Goal: Find specific page/section: Find specific page/section

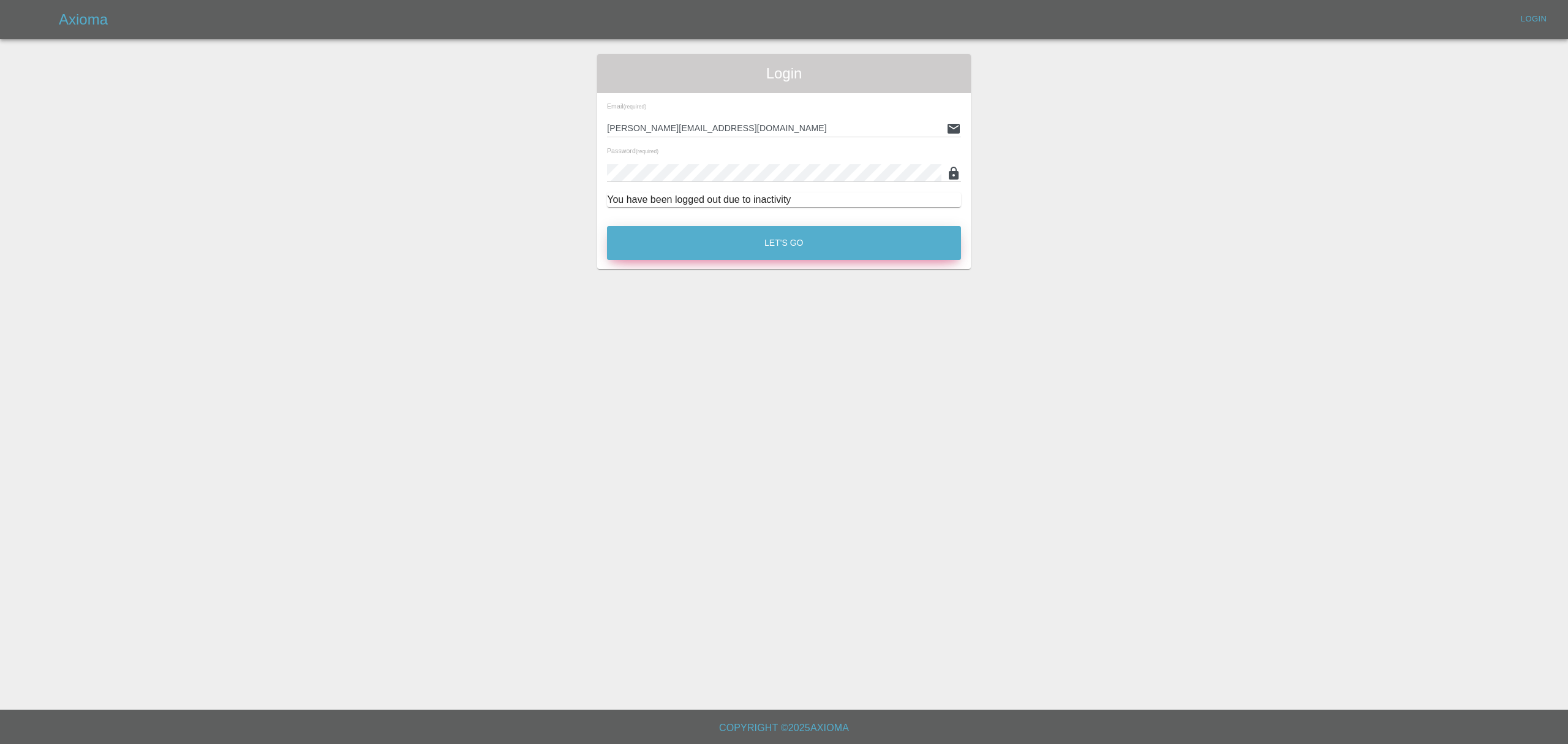
click at [681, 250] on button "Let's Go" at bounding box center [784, 243] width 354 height 34
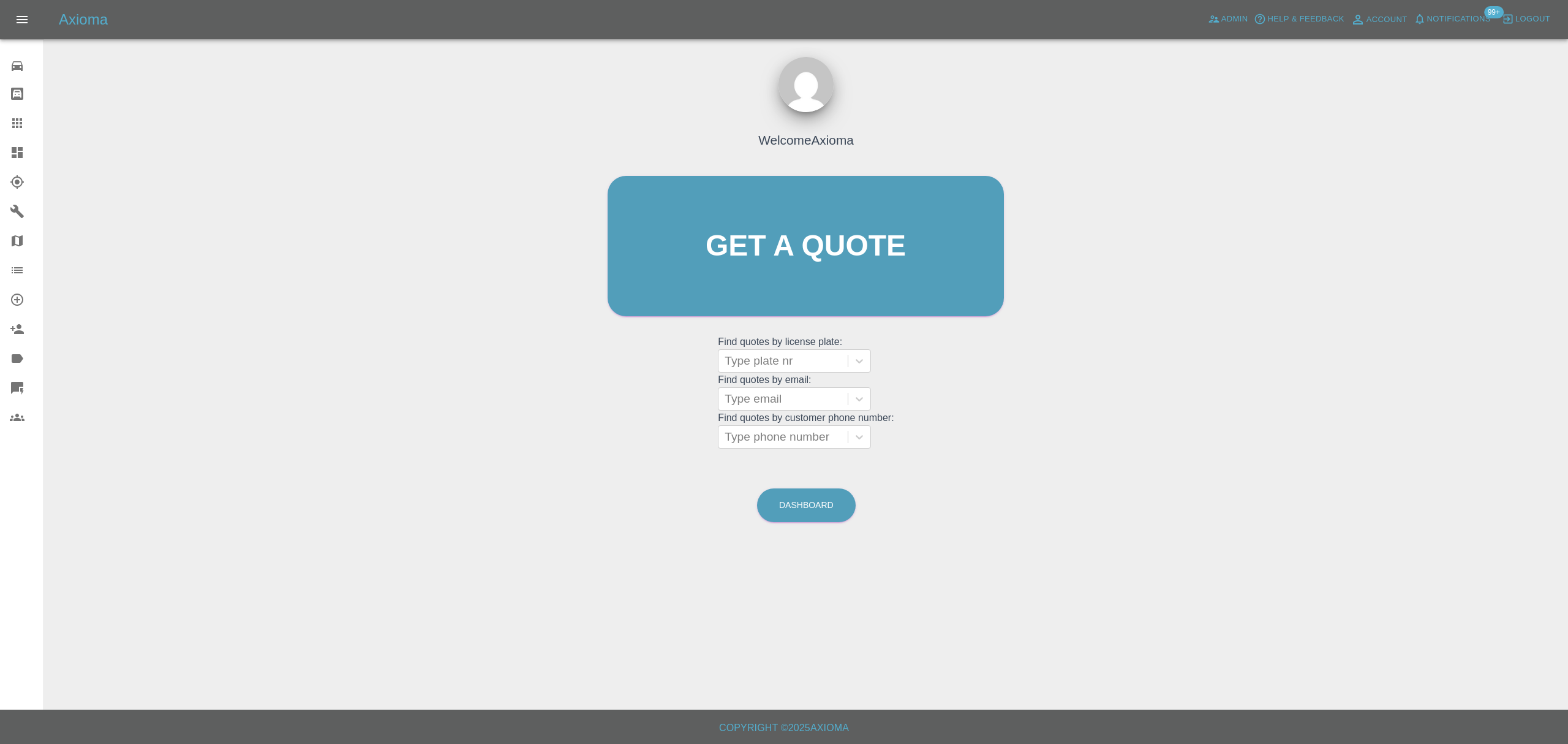
click at [31, 145] on div at bounding box center [27, 152] width 35 height 15
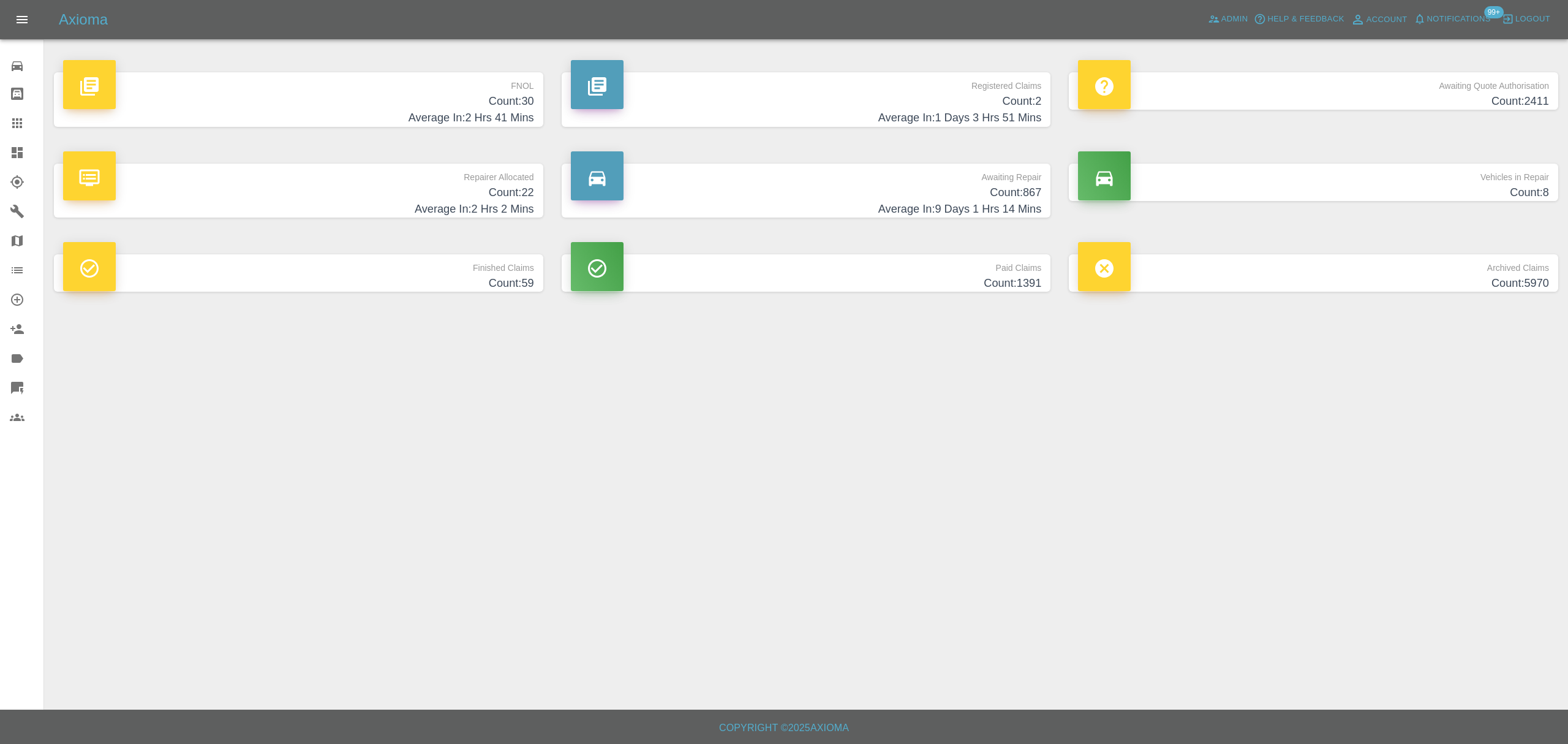
click at [405, 94] on h4 "Count: 30" at bounding box center [298, 101] width 471 height 17
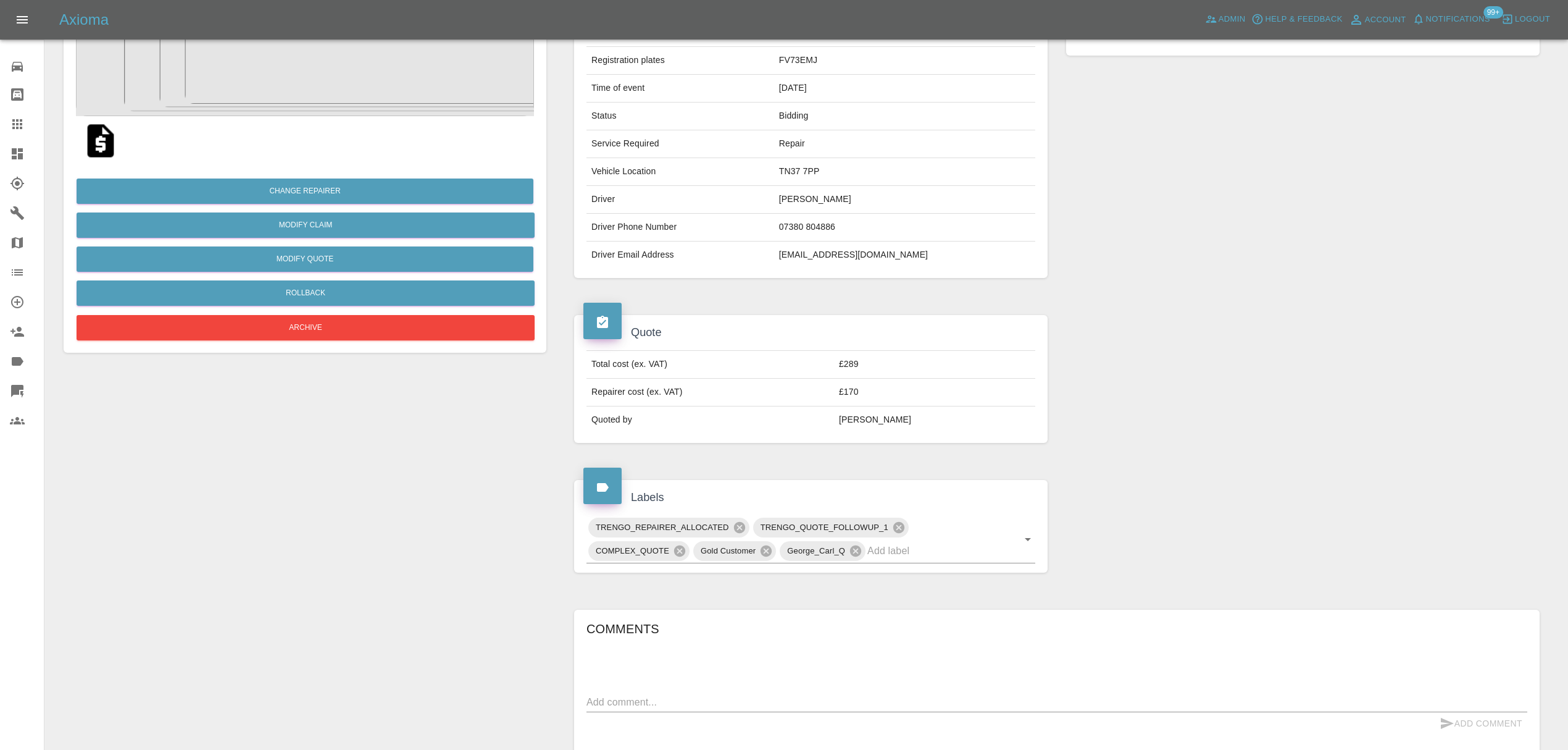
scroll to position [160, 0]
